Goal: Information Seeking & Learning: Learn about a topic

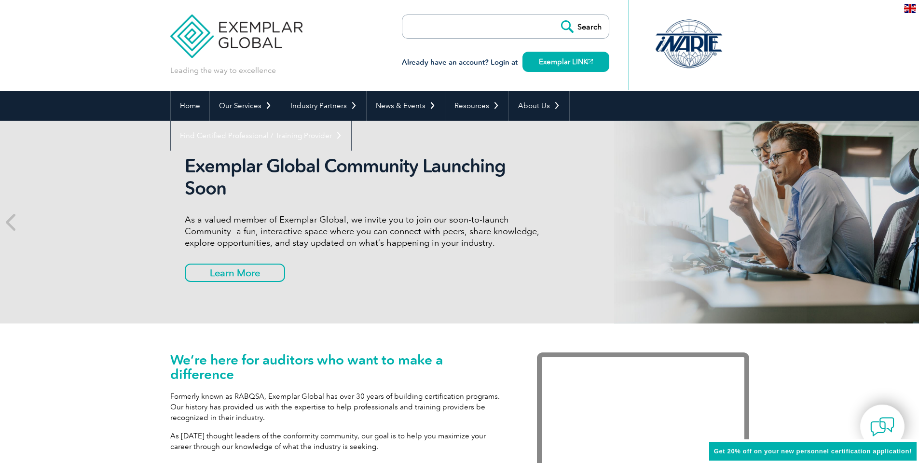
drag, startPoint x: 500, startPoint y: 252, endPoint x: 268, endPoint y: 340, distance: 248.6
click at [268, 340] on div "We’re here for auditors who want to make a difference Formerly known as RABQSA,…" at bounding box center [459, 426] width 579 height 207
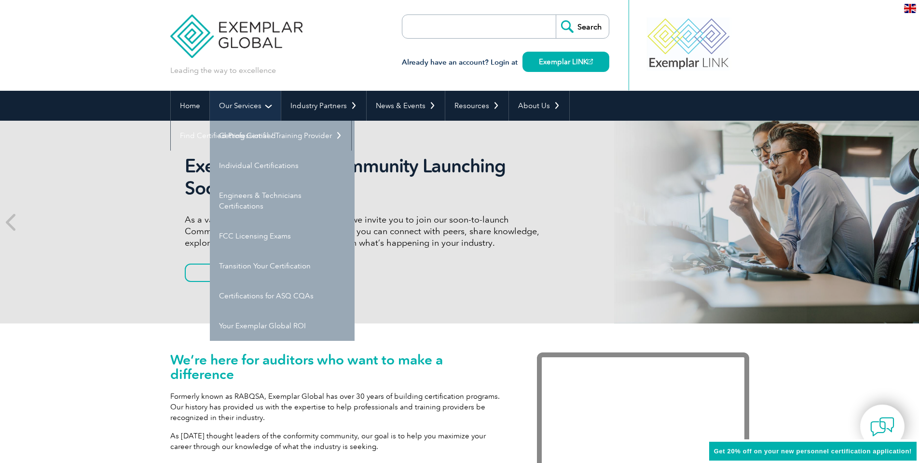
click at [272, 102] on link "Our Services" at bounding box center [245, 106] width 71 height 30
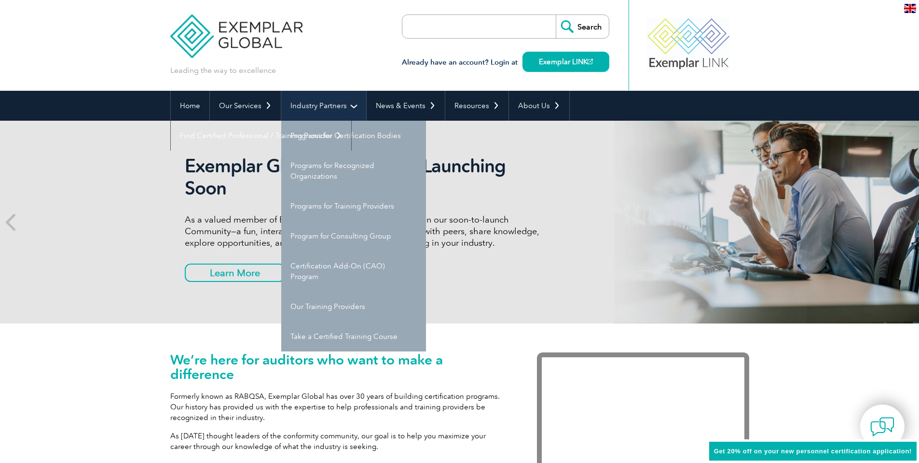
click at [353, 109] on link "Industry Partners" at bounding box center [323, 106] width 85 height 30
click at [334, 106] on link "Industry Partners" at bounding box center [323, 106] width 85 height 30
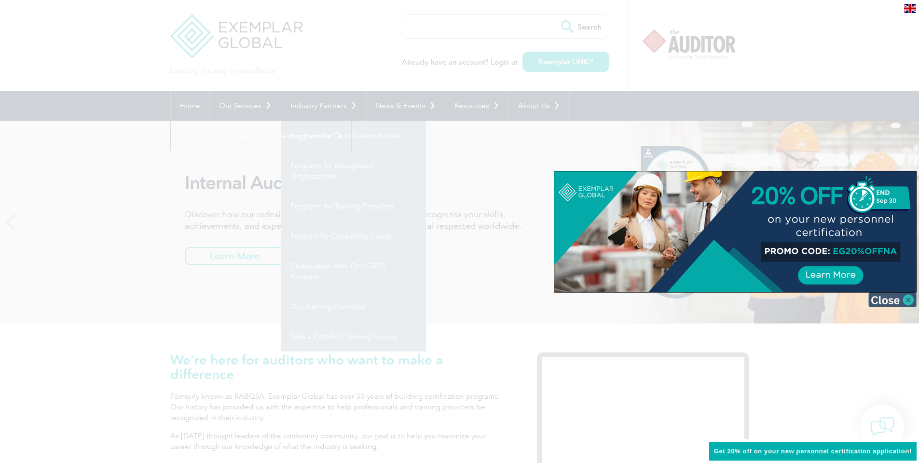
click at [886, 298] on img at bounding box center [892, 299] width 48 height 14
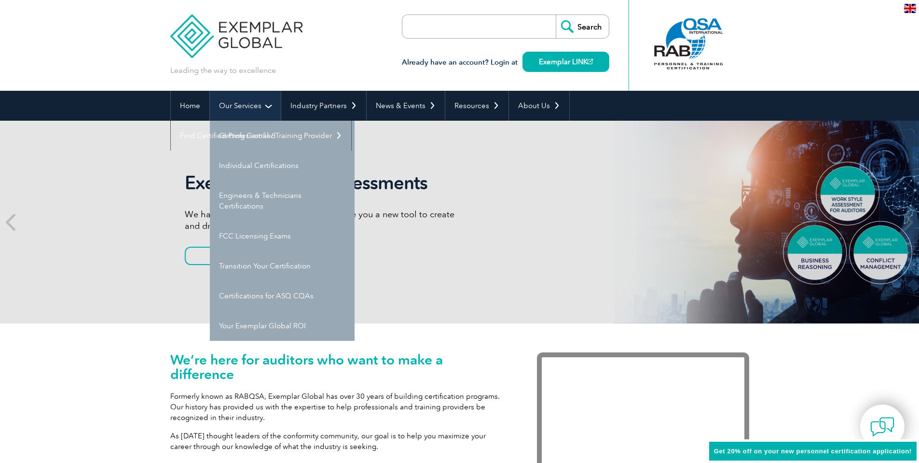
click at [241, 108] on link "Our Services" at bounding box center [245, 106] width 71 height 30
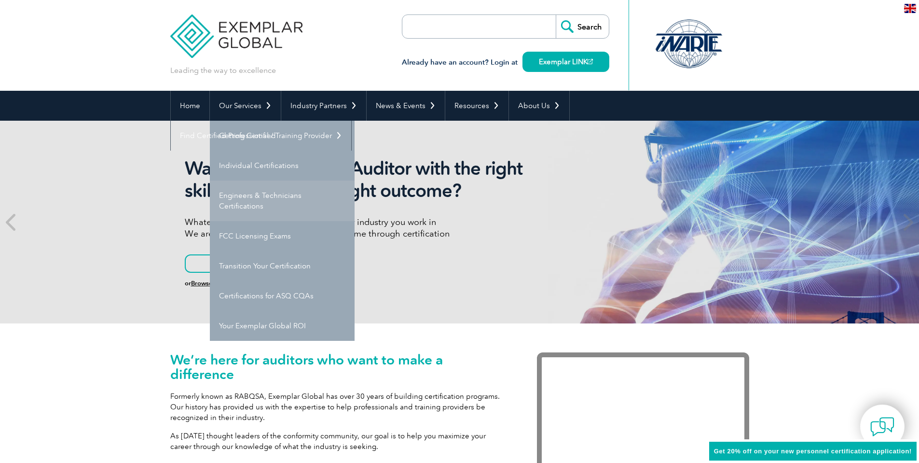
click at [268, 206] on link "Engineers & Technicians Certifications" at bounding box center [282, 200] width 145 height 41
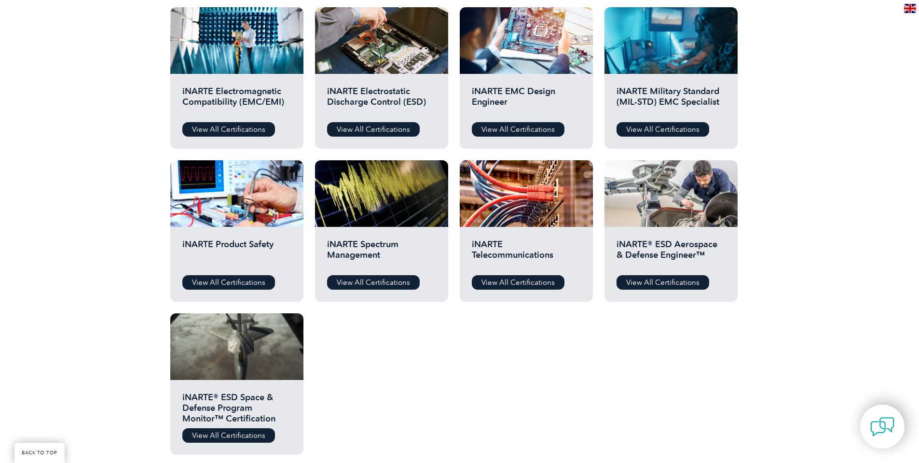
scroll to position [338, 0]
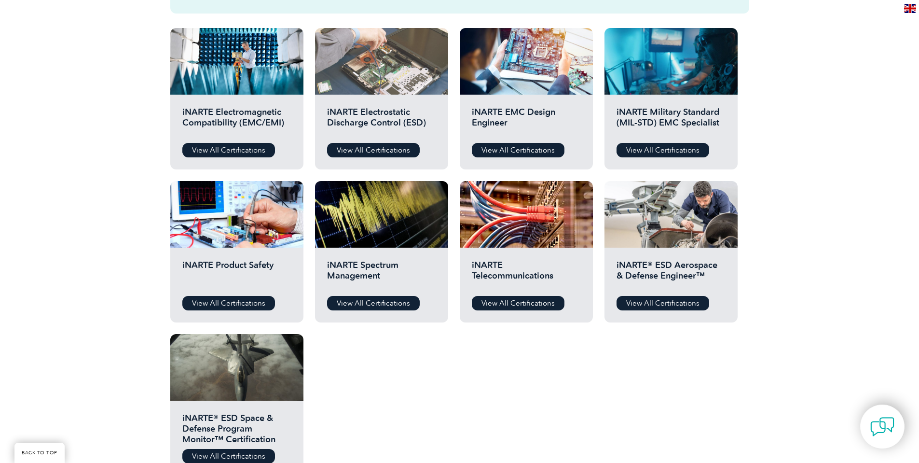
click at [434, 78] on div at bounding box center [381, 61] width 133 height 67
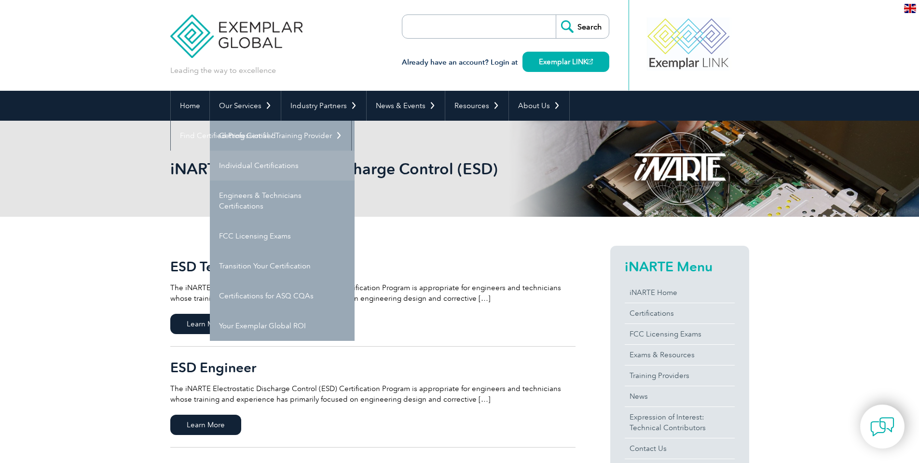
click at [265, 163] on link "Individual Certifications" at bounding box center [282, 166] width 145 height 30
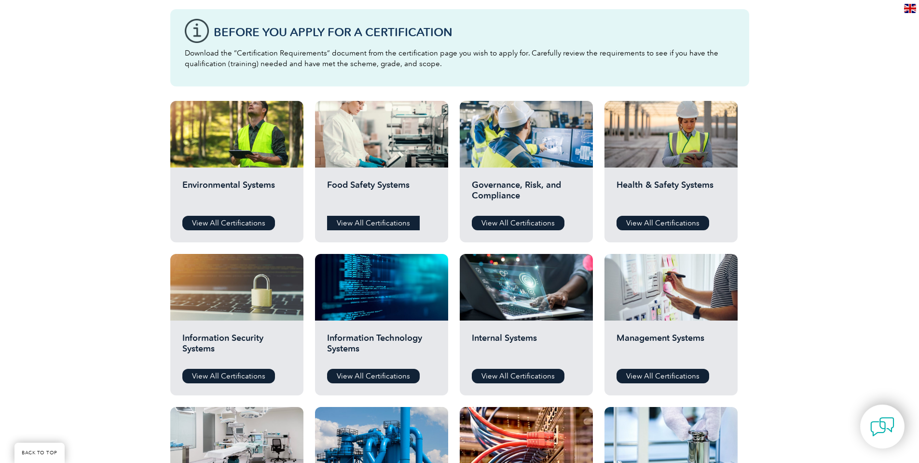
scroll to position [386, 0]
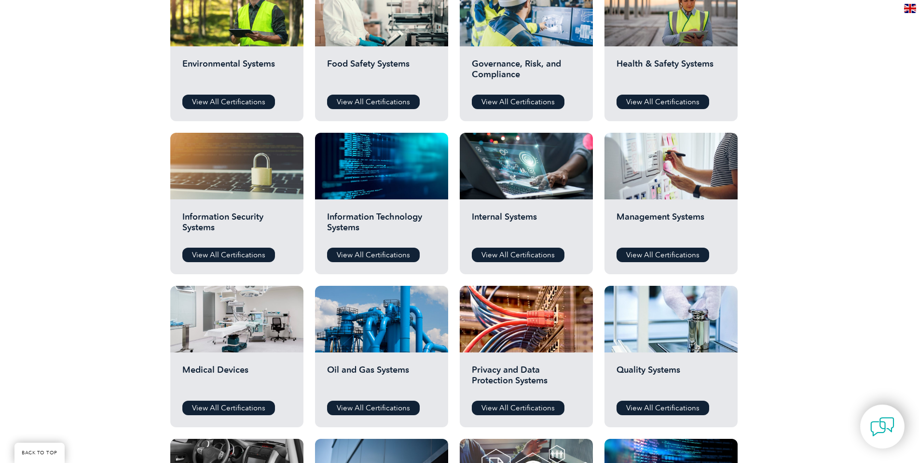
click at [643, 357] on div "Quality Systems View All Certifications" at bounding box center [671, 389] width 133 height 75
click at [654, 412] on link "View All Certifications" at bounding box center [663, 407] width 93 height 14
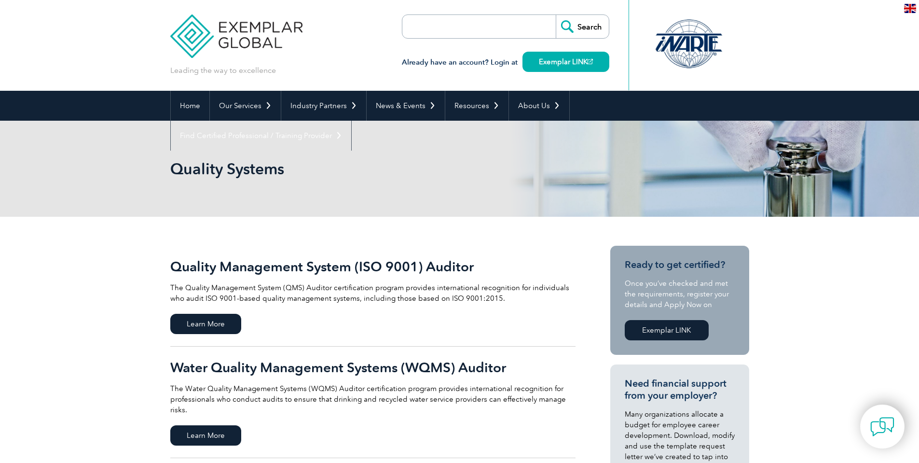
drag, startPoint x: 0, startPoint y: 0, endPoint x: 77, endPoint y: 360, distance: 368.5
click at [222, 315] on span "Learn More" at bounding box center [205, 324] width 71 height 20
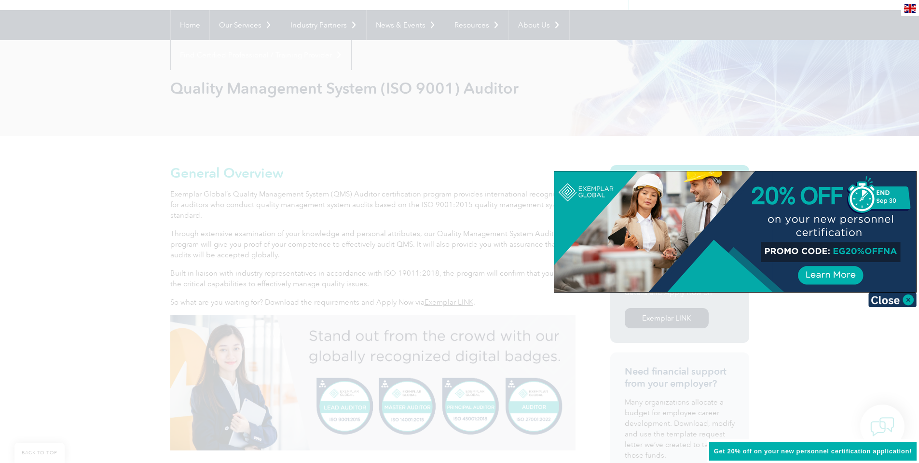
scroll to position [96, 0]
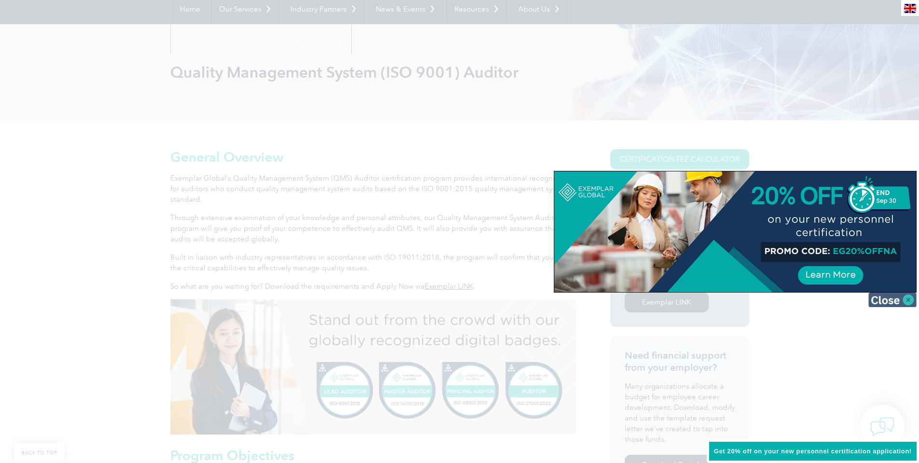
click at [887, 302] on img at bounding box center [892, 299] width 48 height 14
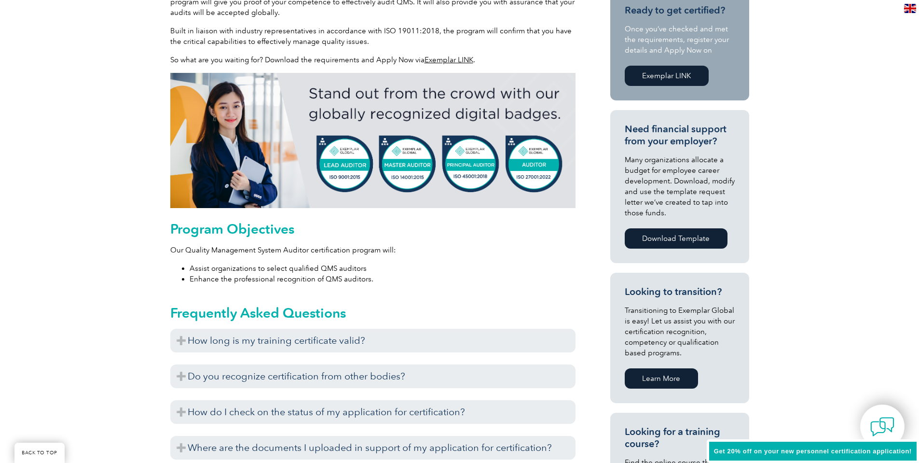
scroll to position [338, 0]
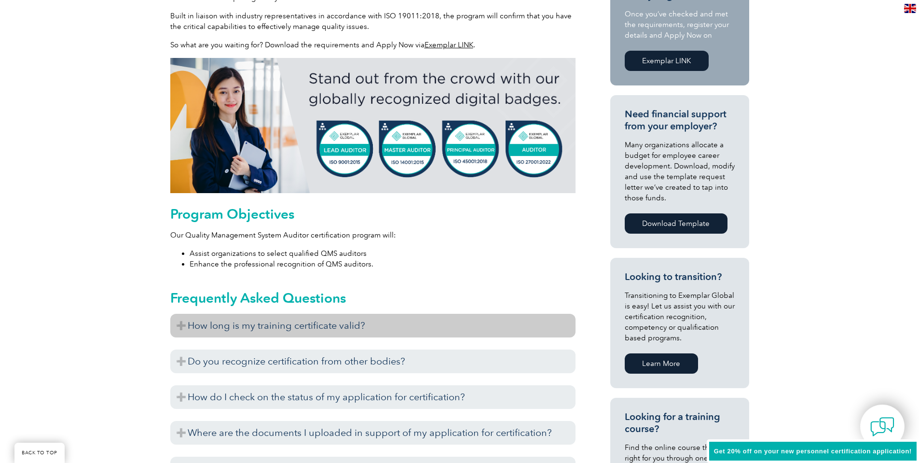
drag, startPoint x: 387, startPoint y: 310, endPoint x: 304, endPoint y: 322, distance: 83.9
click at [304, 322] on h3 "How long is my training certificate valid?" at bounding box center [372, 326] width 405 height 24
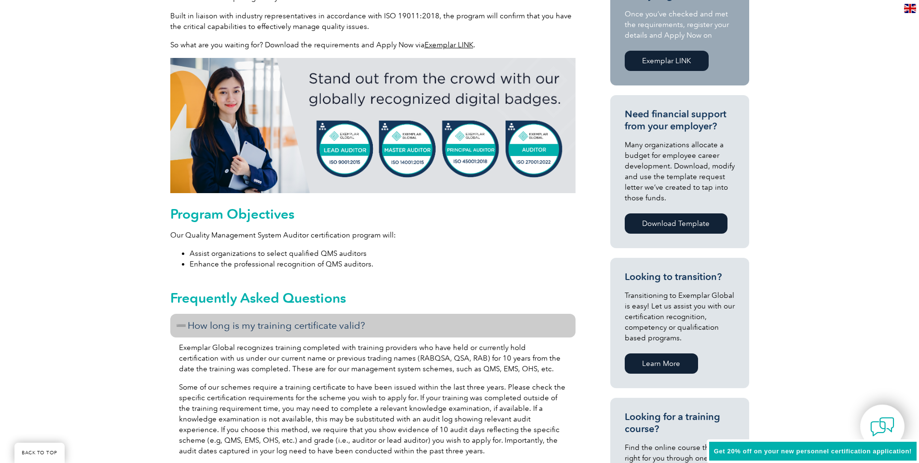
click at [304, 324] on h3 "How long is my training certificate valid?" at bounding box center [372, 326] width 405 height 24
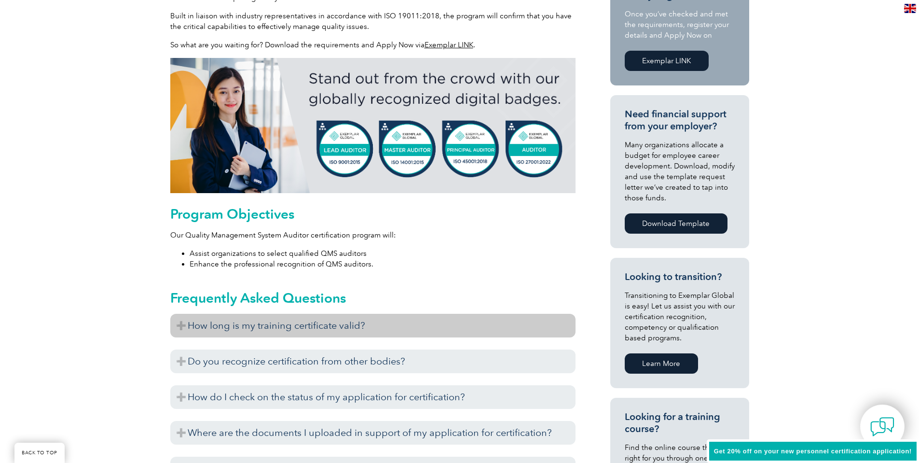
scroll to position [434, 0]
